Goal: Task Accomplishment & Management: Manage account settings

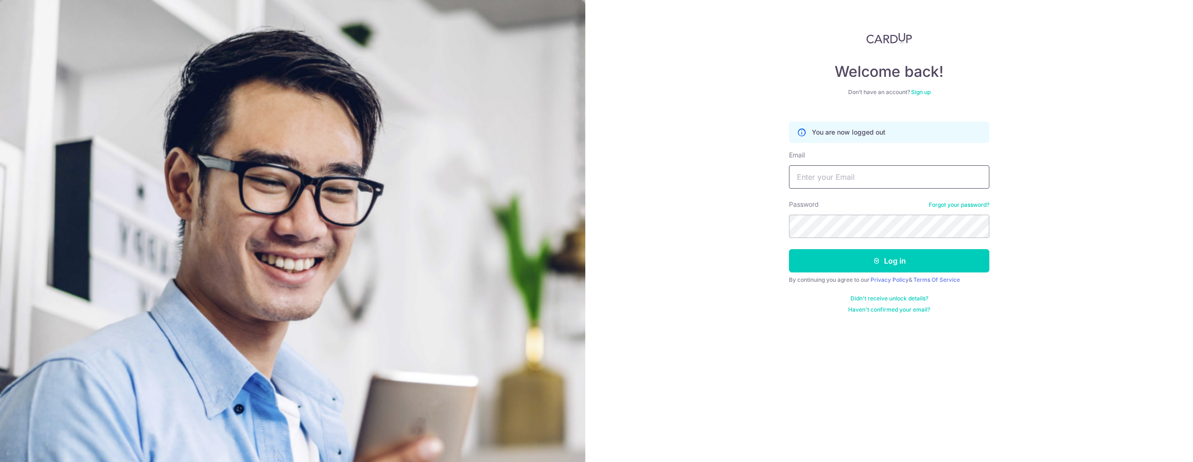
click at [685, 181] on input "Email" at bounding box center [889, 176] width 200 height 23
type input "[PERSON_NAME][EMAIL_ADDRESS][DOMAIN_NAME]"
click at [685, 259] on button "Log in" at bounding box center [889, 260] width 200 height 23
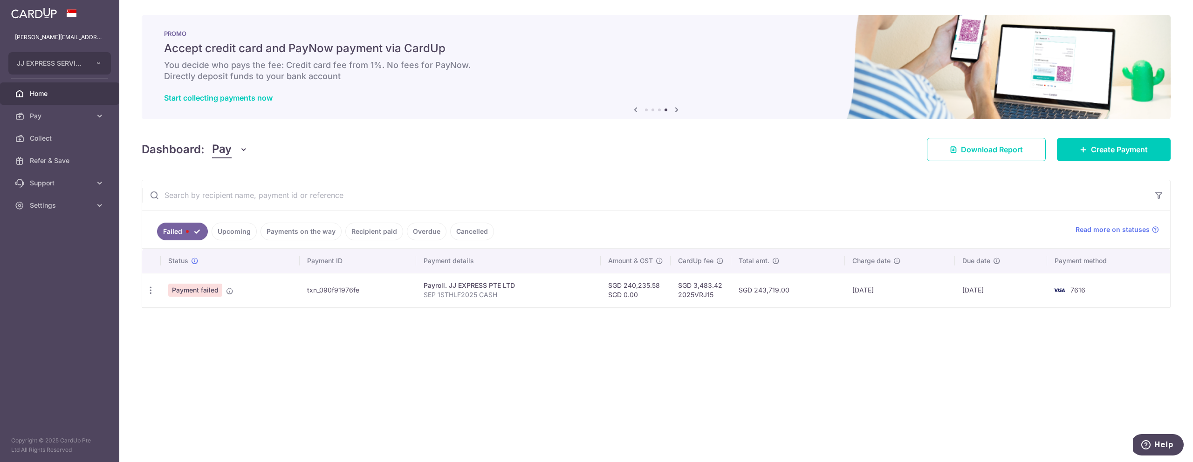
click at [241, 231] on link "Upcoming" at bounding box center [234, 232] width 45 height 18
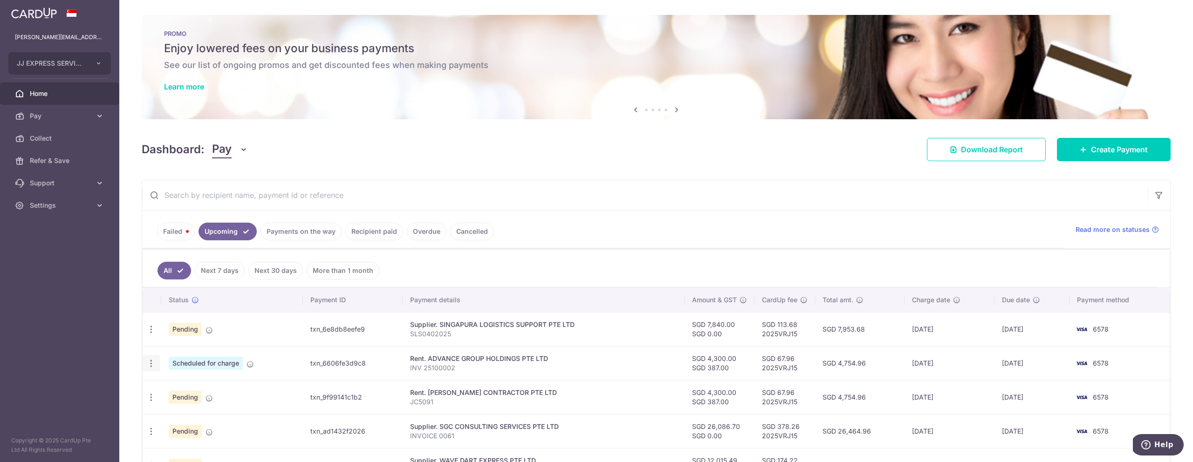
click at [149, 360] on icon "button" at bounding box center [151, 364] width 10 height 10
click at [110, 334] on aside "[PERSON_NAME][EMAIL_ADDRESS][DOMAIN_NAME] JJ EXPRESS SERVICES Add new company J…" at bounding box center [59, 231] width 119 height 462
click at [304, 230] on link "Payments on the way" at bounding box center [300, 232] width 81 height 18
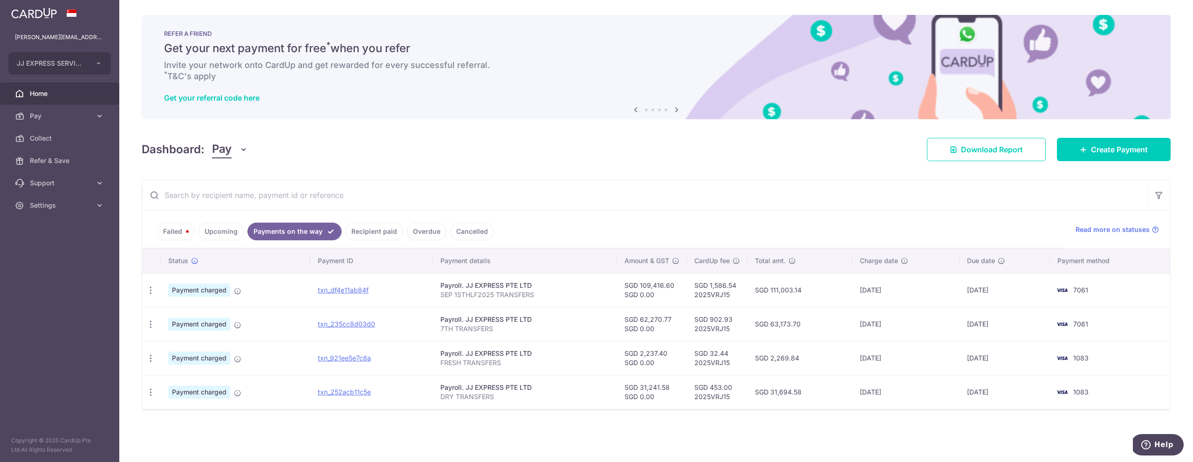
click at [232, 230] on link "Upcoming" at bounding box center [221, 232] width 45 height 18
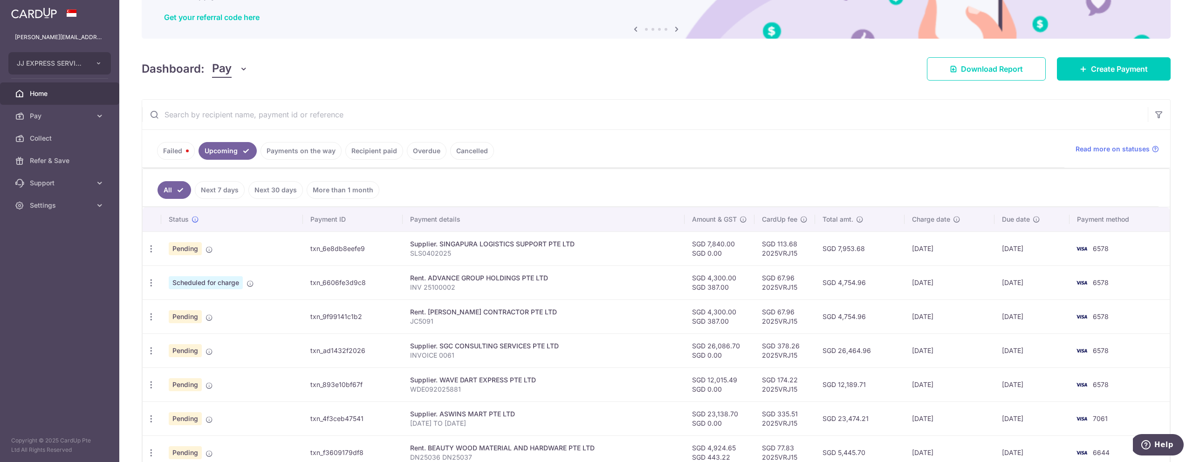
scroll to position [168, 0]
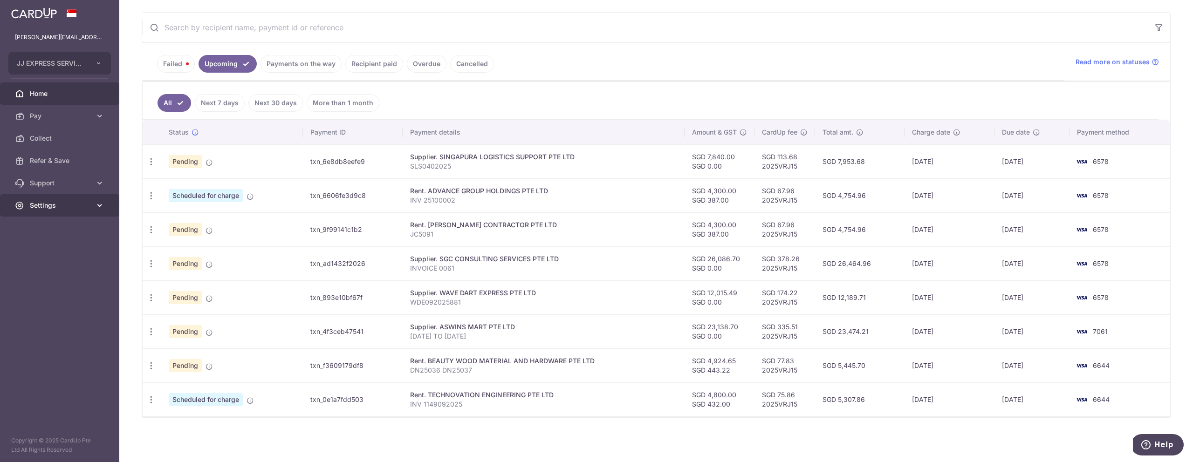
click at [40, 205] on span "Settings" at bounding box center [61, 205] width 62 height 9
click at [48, 250] on span "Logout" at bounding box center [61, 250] width 62 height 9
